Goal: Information Seeking & Learning: Understand process/instructions

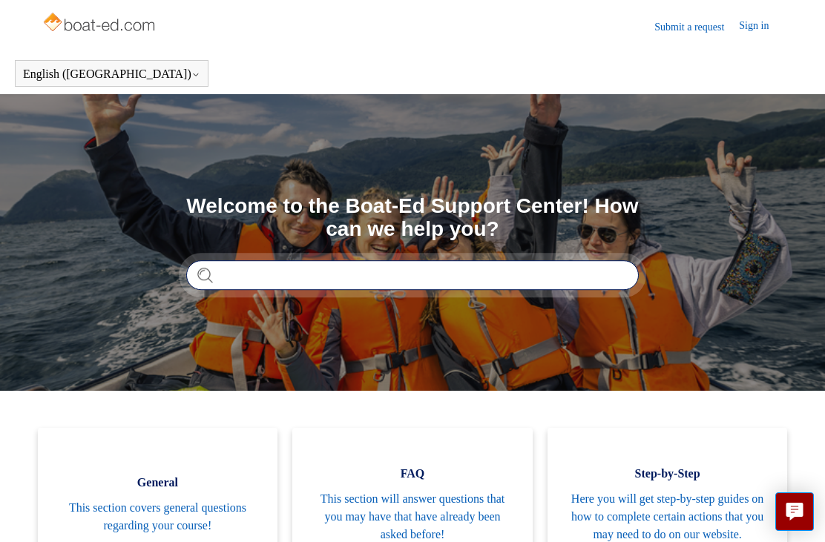
click at [271, 271] on input "Search" at bounding box center [412, 275] width 452 height 30
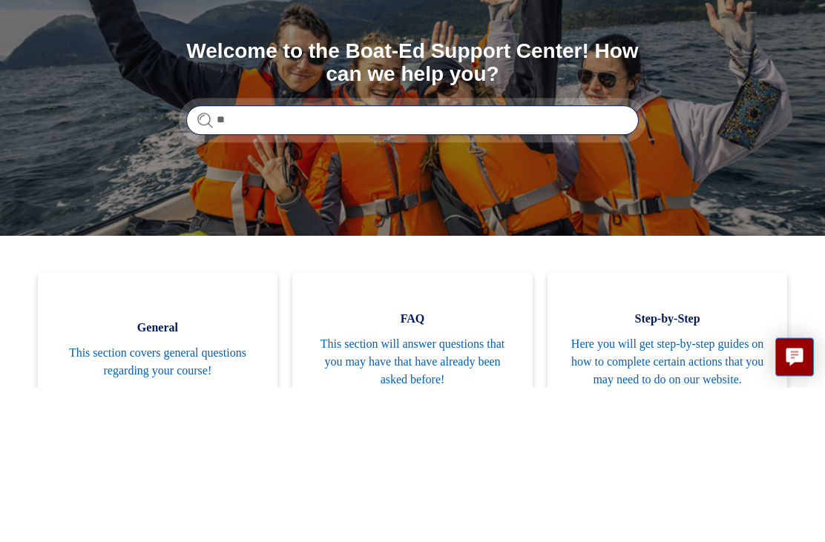
type input "*"
type input "**********"
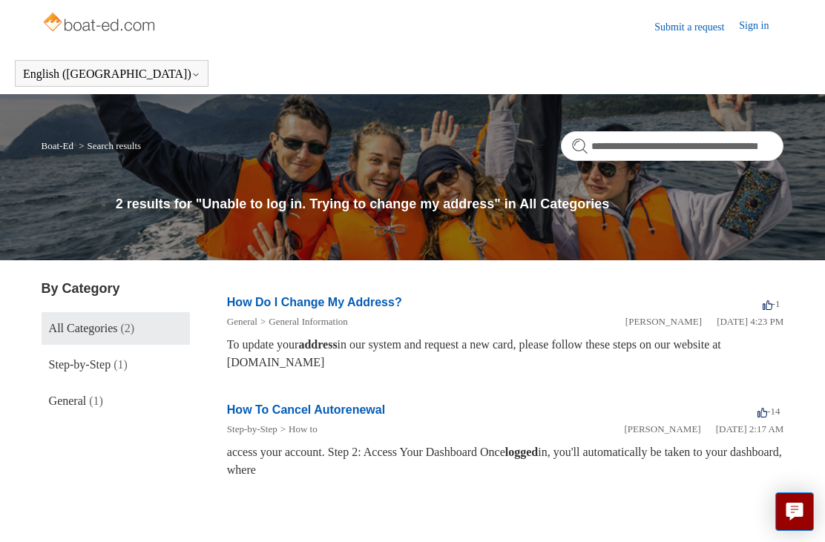
click at [314, 306] on link "How Do I Change My Address?" at bounding box center [314, 302] width 175 height 13
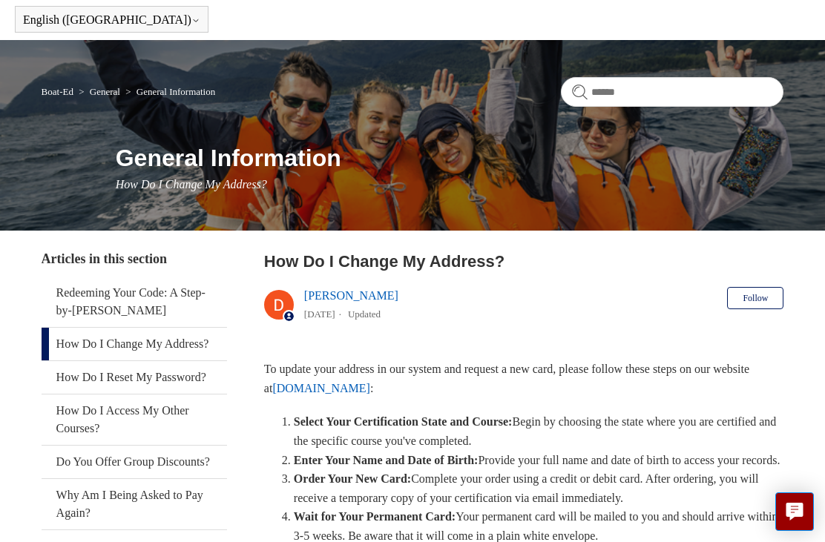
scroll to position [53, 0]
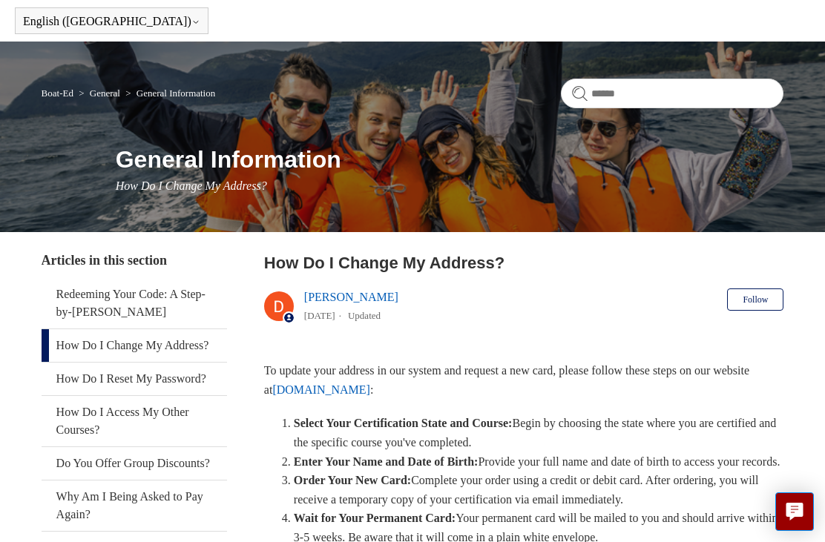
click at [71, 519] on link "Why Am I Being Asked to Pay Again?" at bounding box center [134, 506] width 185 height 50
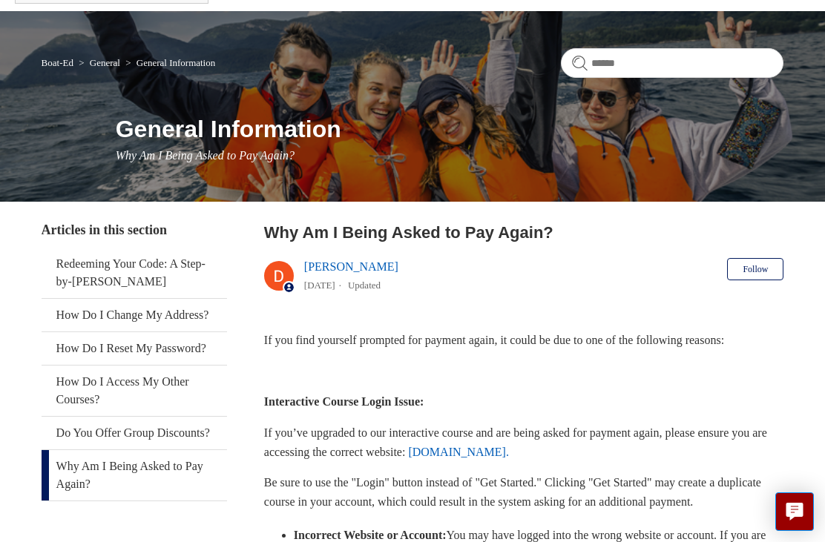
scroll to position [90, 0]
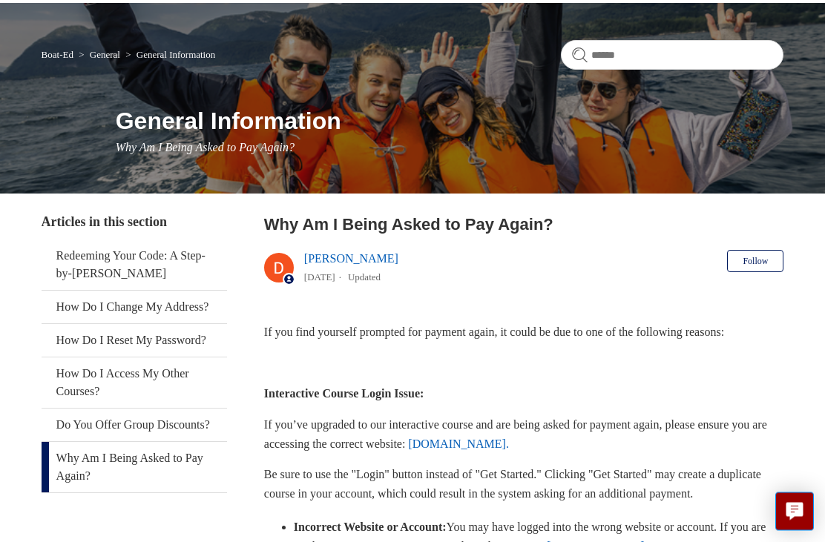
click at [80, 475] on link "Why Am I Being Asked to Pay Again?" at bounding box center [134, 468] width 185 height 50
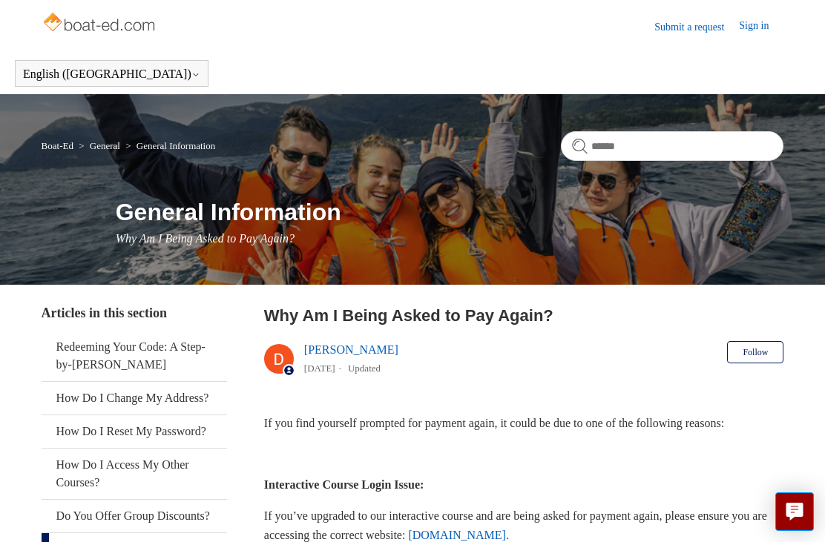
click at [678, 30] on link "Submit a request" at bounding box center [696, 27] width 85 height 16
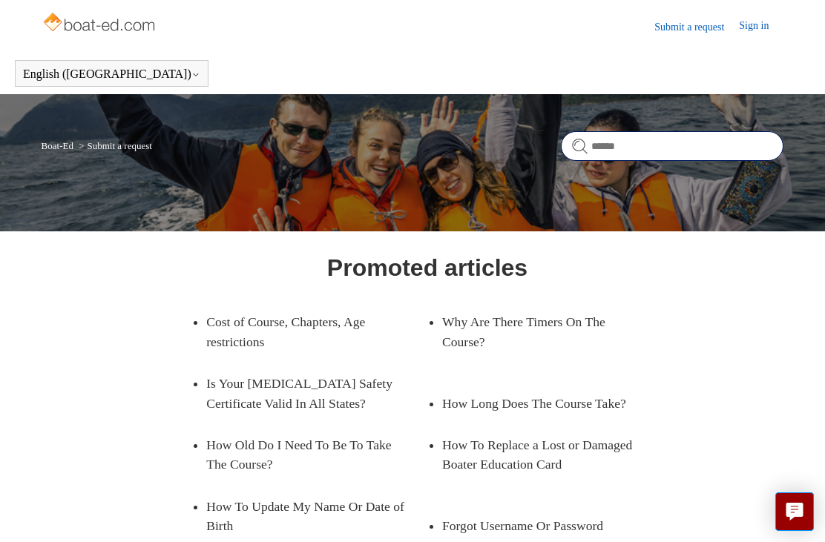
click at [636, 133] on input "Search" at bounding box center [672, 146] width 222 height 30
type input "**********"
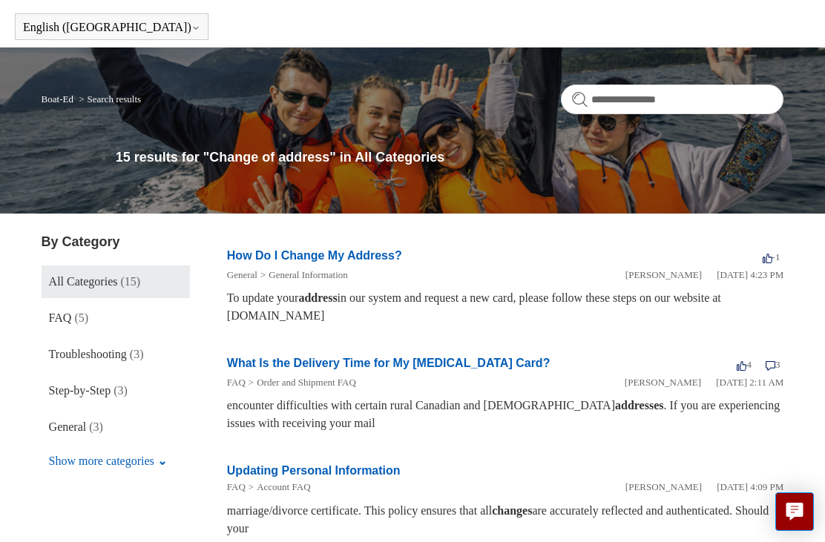
scroll to position [45, 0]
